Goal: Contribute content: Contribute content

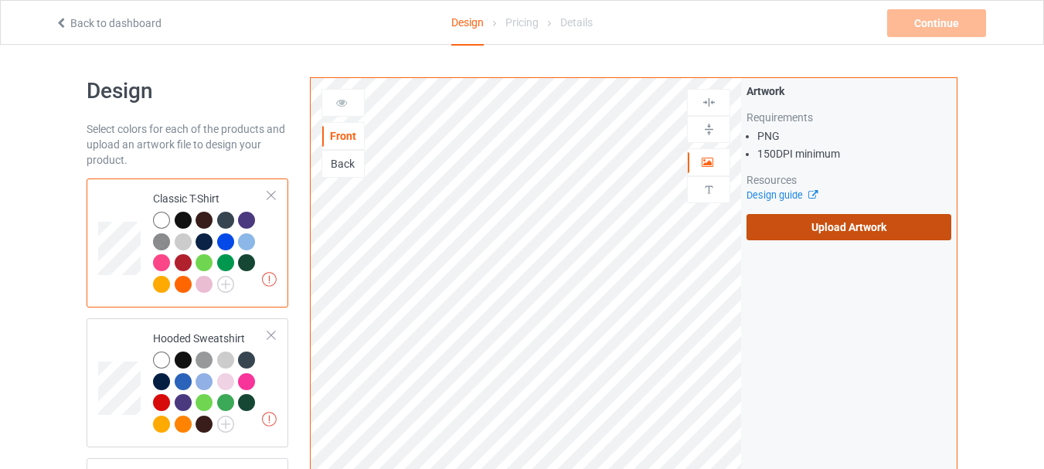
click at [825, 223] on label "Upload Artwork" at bounding box center [849, 227] width 205 height 26
click at [0, 0] on input "Upload Artwork" at bounding box center [0, 0] width 0 height 0
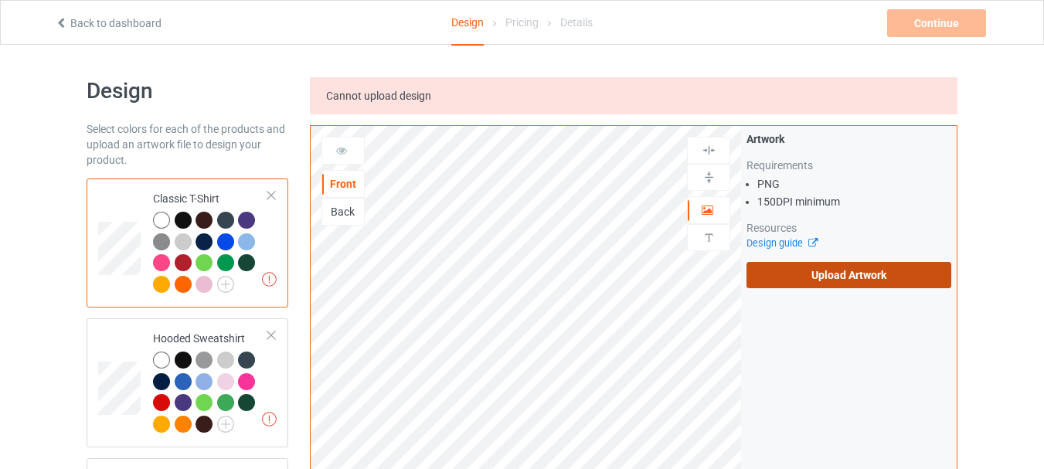
click at [838, 275] on label "Upload Artwork" at bounding box center [849, 275] width 205 height 26
click at [0, 0] on input "Upload Artwork" at bounding box center [0, 0] width 0 height 0
click at [801, 281] on label "Upload Artwork" at bounding box center [849, 275] width 205 height 26
click at [0, 0] on input "Upload Artwork" at bounding box center [0, 0] width 0 height 0
